Goal: Task Accomplishment & Management: Manage account settings

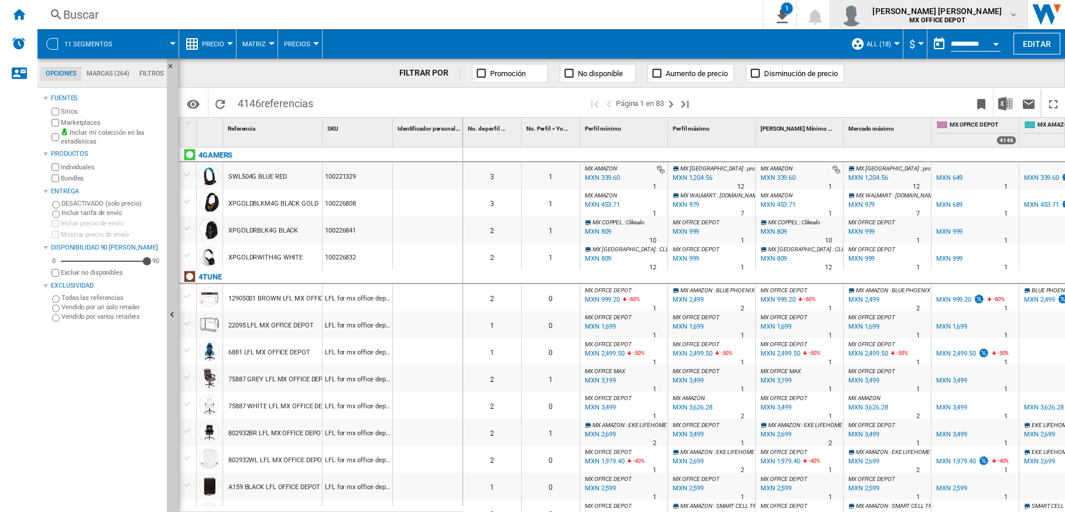
click at [1018, 15] on button "[PERSON_NAME] [PERSON_NAME] MX OFFICE DEPOT" at bounding box center [928, 14] width 197 height 29
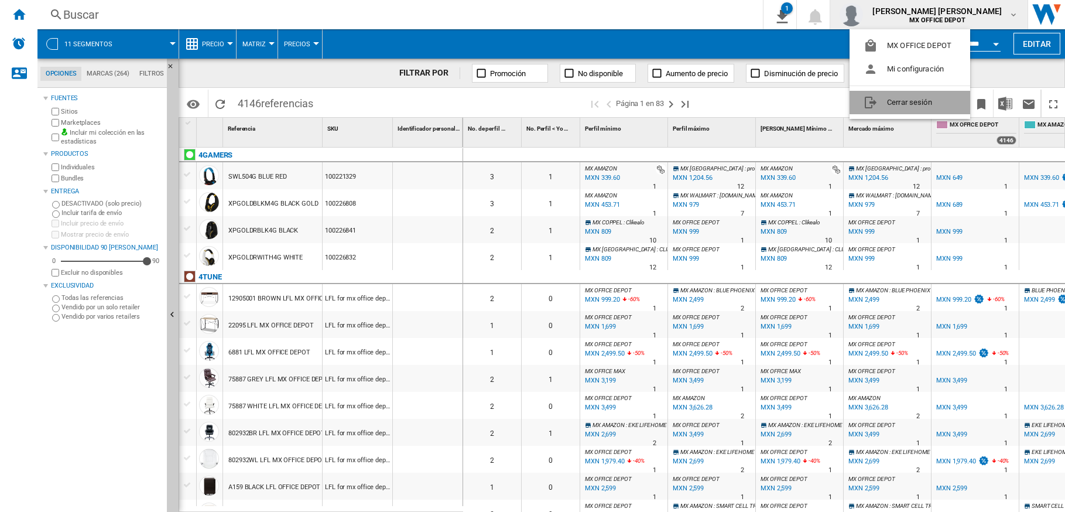
click at [890, 102] on button "Cerrar sesión" at bounding box center [909, 102] width 121 height 23
